Goal: Task Accomplishment & Management: Complete application form

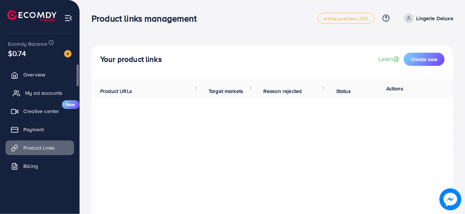
click at [35, 89] on span "My ad accounts" at bounding box center [43, 92] width 37 height 7
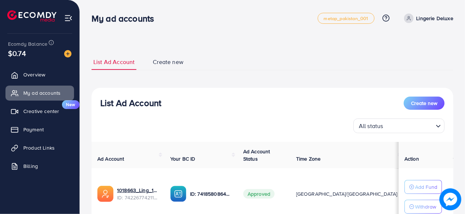
scroll to position [108, 0]
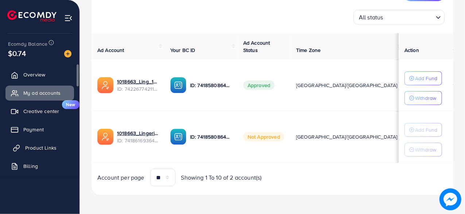
click at [46, 146] on span "Product Links" at bounding box center [40, 147] width 31 height 7
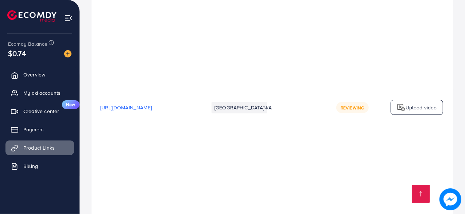
scroll to position [6968, 0]
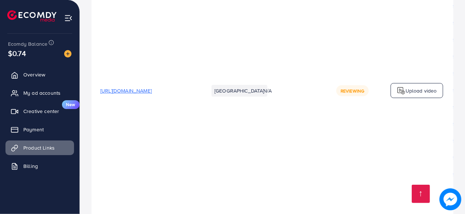
click at [328, 179] on td "N/A" at bounding box center [291, 90] width 73 height 505
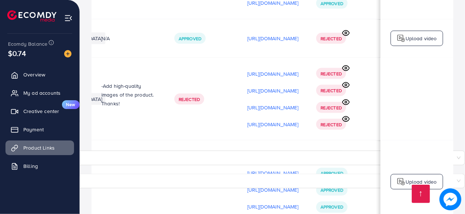
scroll to position [0, 0]
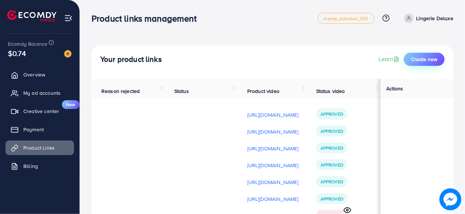
click at [429, 57] on span "Create new" at bounding box center [424, 58] width 26 height 7
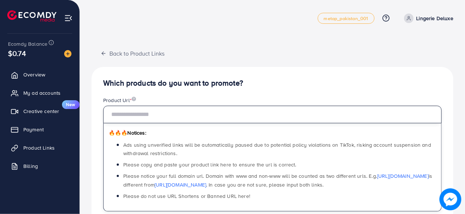
click at [229, 114] on input "text" at bounding box center [272, 114] width 339 height 18
paste input "**********"
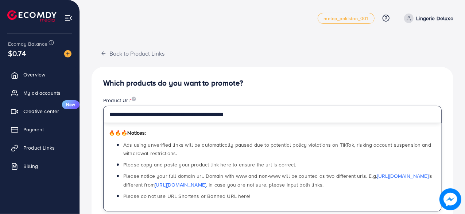
type input "**********"
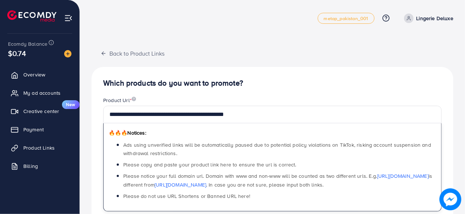
click at [224, 80] on h4 "Which products do you want to promote?" at bounding box center [272, 82] width 339 height 9
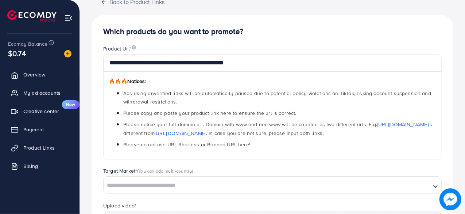
scroll to position [146, 0]
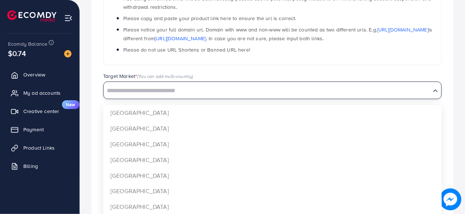
click at [181, 91] on input "Search for option" at bounding box center [267, 90] width 326 height 11
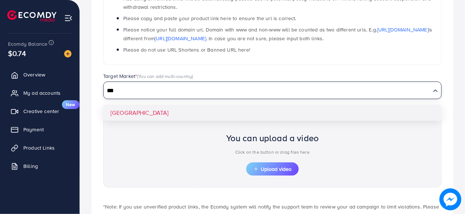
type input "***"
click at [185, 116] on div "**********" at bounding box center [273, 87] width 362 height 332
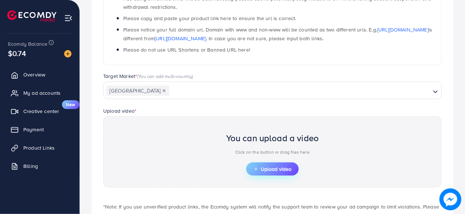
click at [279, 166] on span "Upload video" at bounding box center [273, 168] width 38 height 5
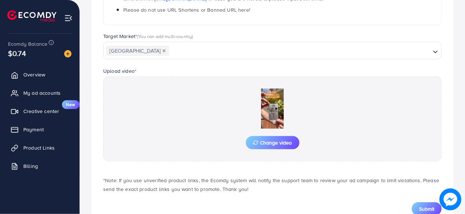
scroll to position [210, 0]
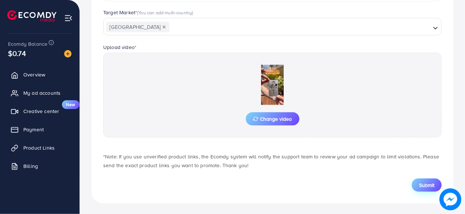
click at [420, 181] on span "Submit" at bounding box center [426, 184] width 15 height 7
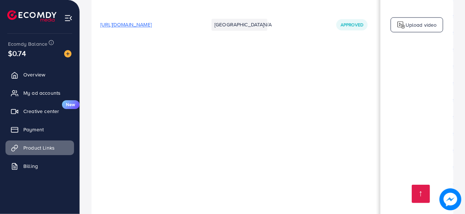
scroll to position [7006, 0]
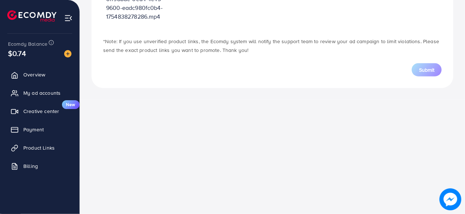
scroll to position [261, 0]
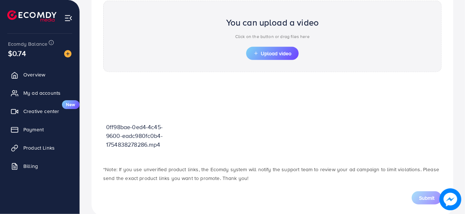
click at [270, 62] on div "You can upload a video Click on the button or drag files here Upload video" at bounding box center [272, 36] width 339 height 71
click at [271, 53] on span "Upload video" at bounding box center [273, 53] width 38 height 5
click at [277, 57] on button "Upload video" at bounding box center [272, 53] width 53 height 13
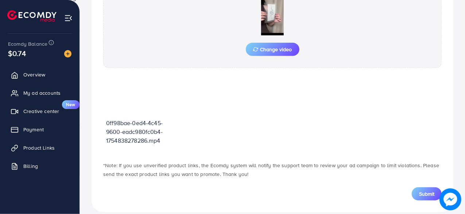
scroll to position [288, 0]
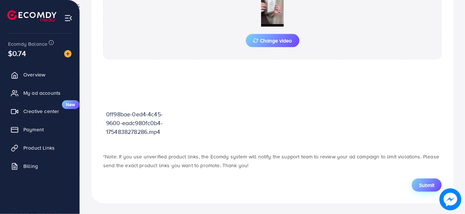
click at [429, 185] on span "Submit" at bounding box center [426, 184] width 15 height 7
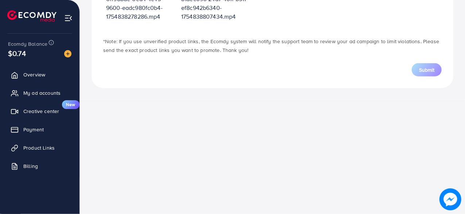
scroll to position [261, 0]
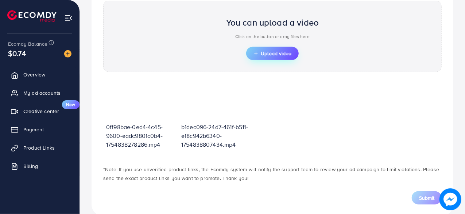
click at [277, 51] on span "Upload video" at bounding box center [273, 53] width 38 height 5
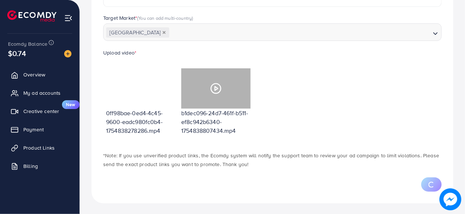
click at [212, 85] on icon at bounding box center [216, 88] width 12 height 12
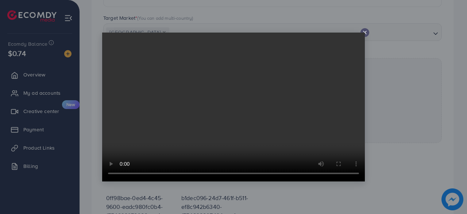
drag, startPoint x: 397, startPoint y: 129, endPoint x: 402, endPoint y: 131, distance: 5.4
click at [399, 130] on div at bounding box center [233, 107] width 467 height 214
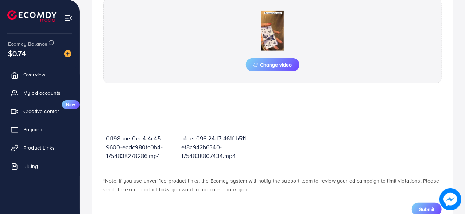
scroll to position [288, 0]
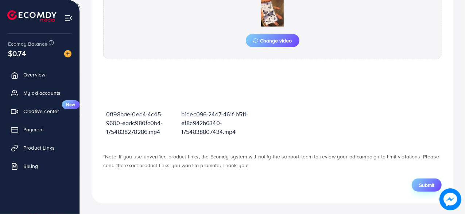
click at [422, 178] on button "Submit" at bounding box center [427, 184] width 30 height 13
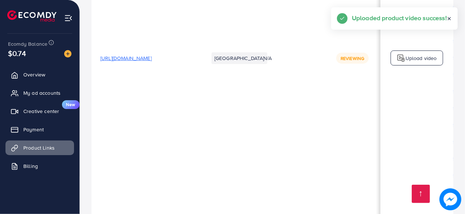
scroll to position [7034, 0]
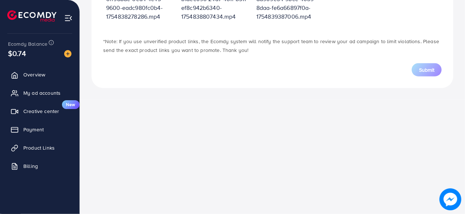
scroll to position [261, 0]
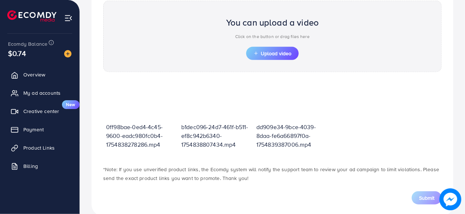
click at [279, 62] on div "You can upload a video Click on the button or drag files here Upload video" at bounding box center [272, 36] width 339 height 71
click at [276, 58] on button "Upload video" at bounding box center [272, 53] width 53 height 13
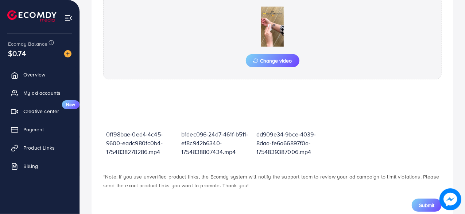
scroll to position [288, 0]
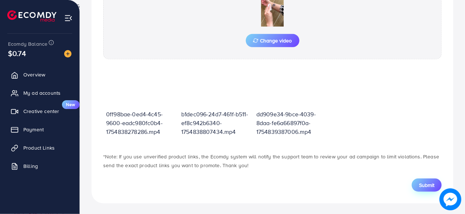
click at [425, 181] on span "Submit" at bounding box center [426, 184] width 15 height 7
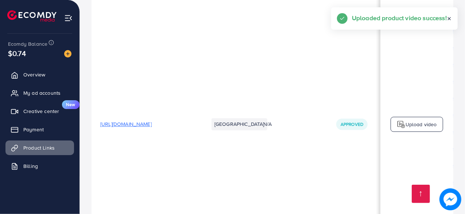
scroll to position [7050, 0]
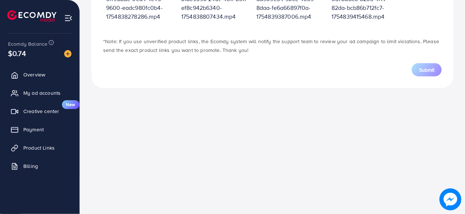
scroll to position [261, 0]
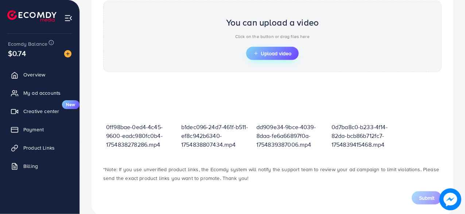
click at [290, 51] on span "Upload video" at bounding box center [273, 53] width 38 height 5
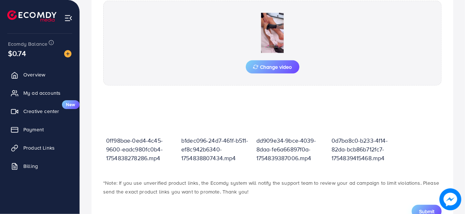
click at [424, 208] on span "Submit" at bounding box center [426, 210] width 15 height 7
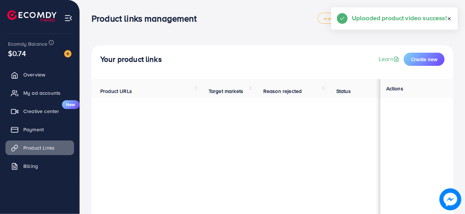
scroll to position [1, 0]
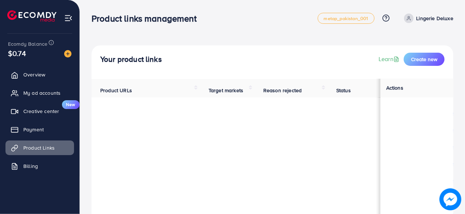
drag, startPoint x: 465, startPoint y: 3, endPoint x: 467, endPoint y: 19, distance: 16.9
click at [465, 20] on html "Product links management metap_pakistan_001 Help Center Contact Support Plans a…" at bounding box center [232, 107] width 465 height 214
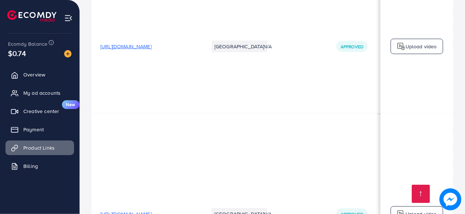
scroll to position [7067, 0]
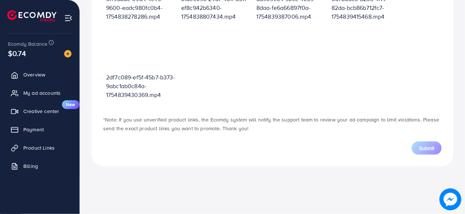
scroll to position [261, 0]
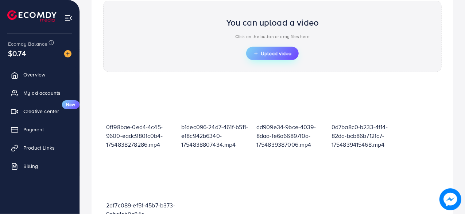
click at [284, 51] on span "Upload video" at bounding box center [273, 53] width 38 height 5
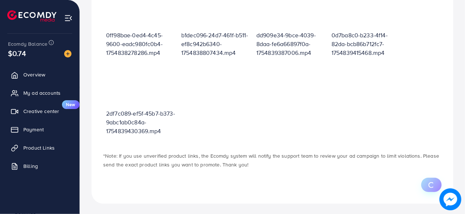
scroll to position [366, 0]
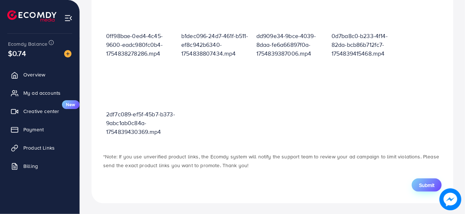
click at [428, 181] on span "Submit" at bounding box center [426, 184] width 15 height 7
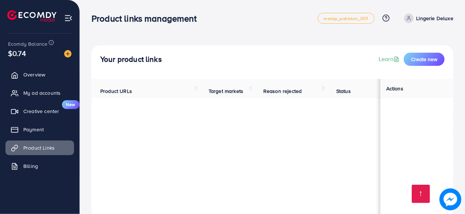
scroll to position [7084, 0]
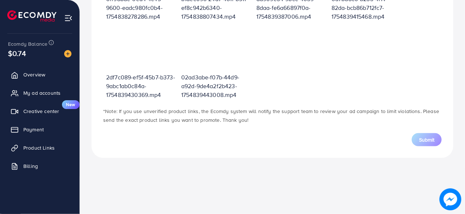
scroll to position [261, 0]
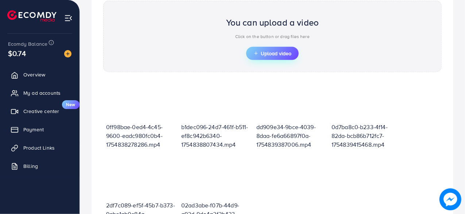
click at [277, 53] on span "Upload video" at bounding box center [273, 53] width 38 height 5
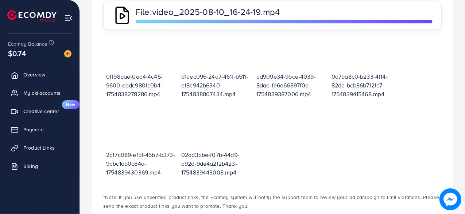
scroll to position [352, 0]
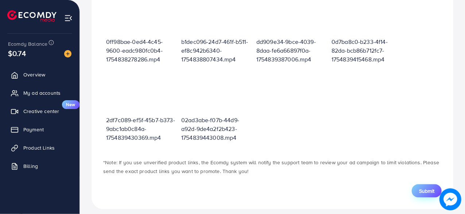
click at [424, 192] on span "Submit" at bounding box center [426, 190] width 15 height 7
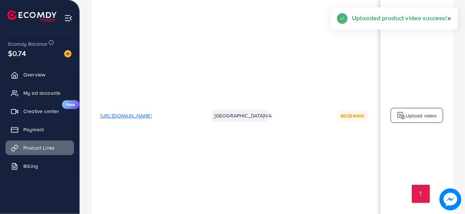
scroll to position [7101, 0]
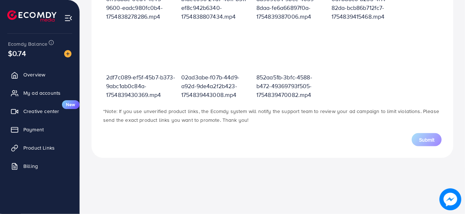
scroll to position [261, 0]
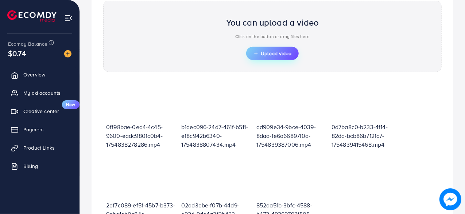
click at [272, 56] on button "Upload video" at bounding box center [272, 53] width 53 height 13
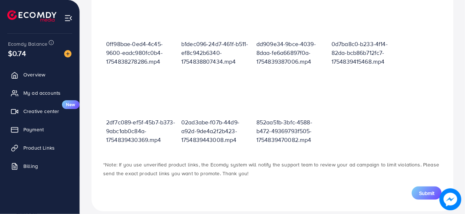
scroll to position [357, 0]
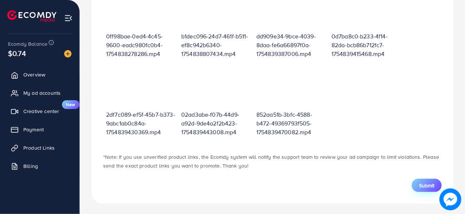
click at [419, 185] on button "Submit" at bounding box center [427, 185] width 30 height 13
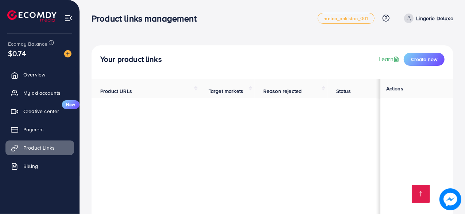
scroll to position [7118, 0]
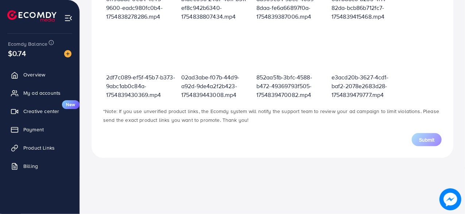
scroll to position [261, 0]
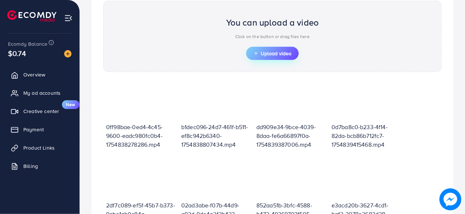
click at [277, 51] on span "Upload video" at bounding box center [273, 53] width 38 height 5
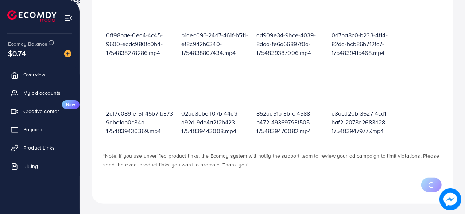
scroll to position [357, 0]
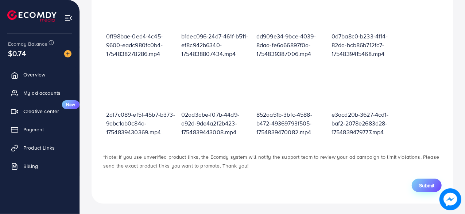
click at [428, 185] on span "Submit" at bounding box center [426, 184] width 15 height 7
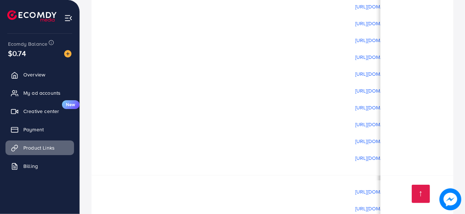
scroll to position [1, 54]
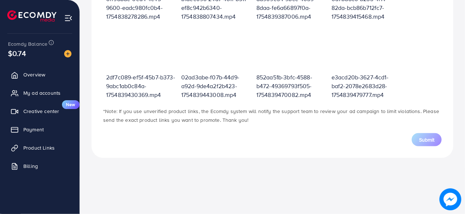
scroll to position [261, 0]
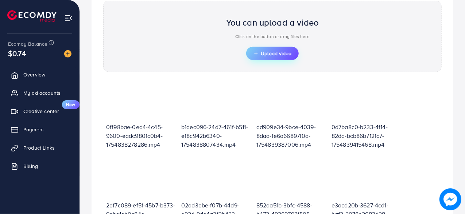
click at [286, 52] on span "Upload video" at bounding box center [273, 53] width 38 height 5
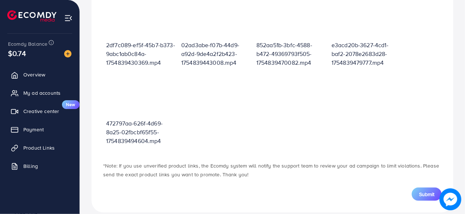
scroll to position [357, 0]
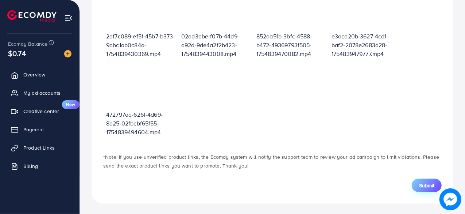
click at [428, 181] on span "Submit" at bounding box center [426, 184] width 15 height 7
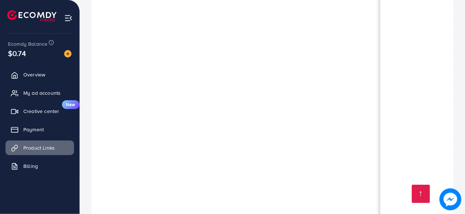
scroll to position [7152, 0]
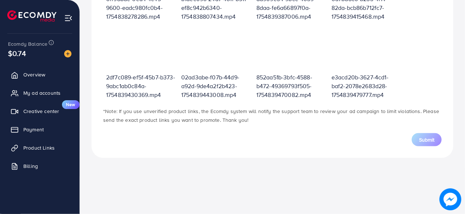
scroll to position [261, 0]
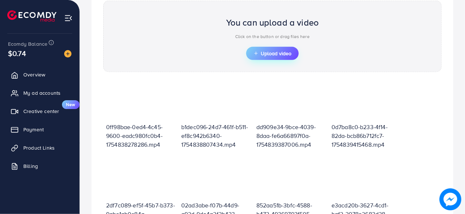
click at [256, 52] on icon "button" at bounding box center [256, 53] width 5 height 5
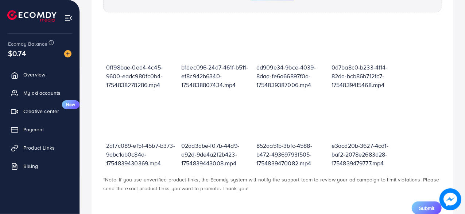
scroll to position [357, 0]
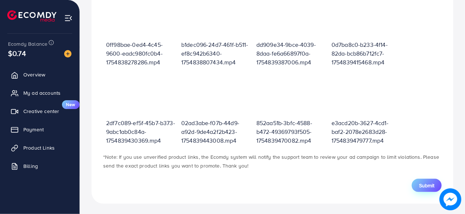
click at [431, 182] on span "Submit" at bounding box center [426, 184] width 15 height 7
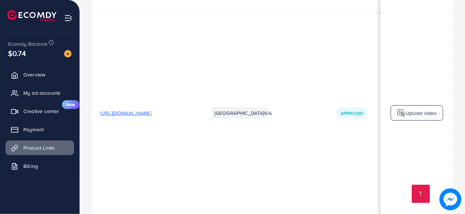
scroll to position [7169, 0]
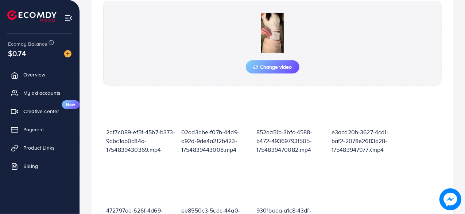
scroll to position [357, 0]
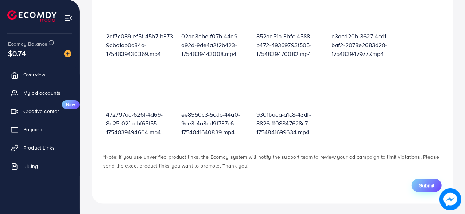
click at [432, 181] on span "Submit" at bounding box center [426, 184] width 15 height 7
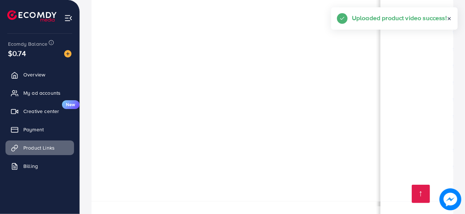
scroll to position [7185, 0]
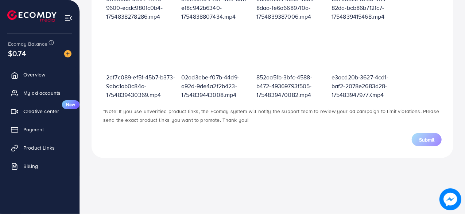
scroll to position [261, 0]
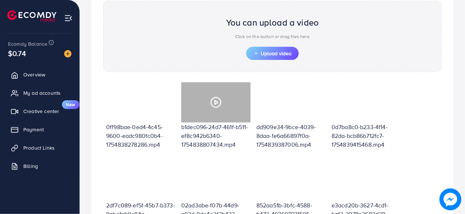
click at [275, 51] on span "Upload video" at bounding box center [273, 53] width 38 height 5
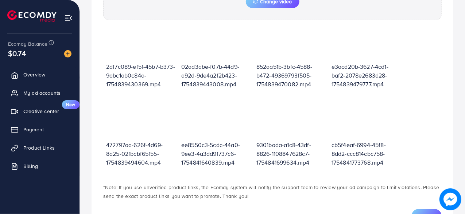
scroll to position [357, 0]
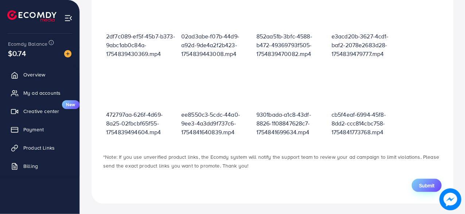
click at [421, 183] on span "Submit" at bounding box center [426, 184] width 15 height 7
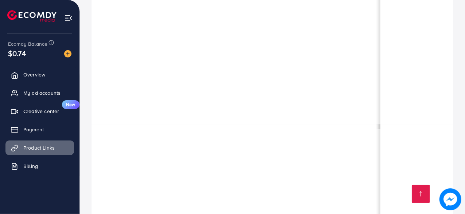
scroll to position [7203, 0]
drag, startPoint x: 303, startPoint y: 182, endPoint x: 320, endPoint y: 182, distance: 17.2
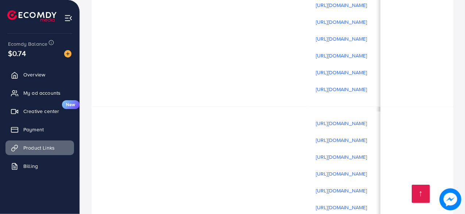
scroll to position [2, 96]
